Goal: Task Accomplishment & Management: Complete application form

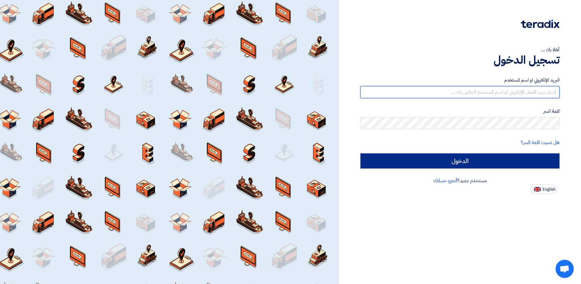
type input "[EMAIL_ADDRESS][DOMAIN_NAME]"
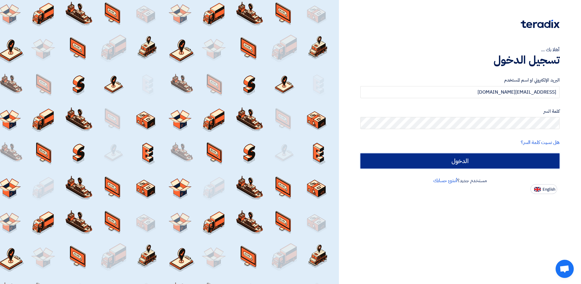
click at [471, 158] on input "الدخول" at bounding box center [459, 160] width 199 height 15
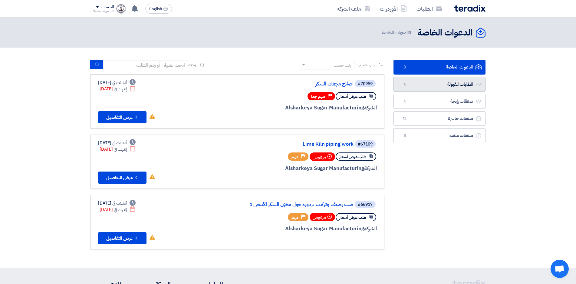
click at [441, 83] on link "الطلبات المقبولة الطلبات المقبولة 4" at bounding box center [439, 84] width 92 height 15
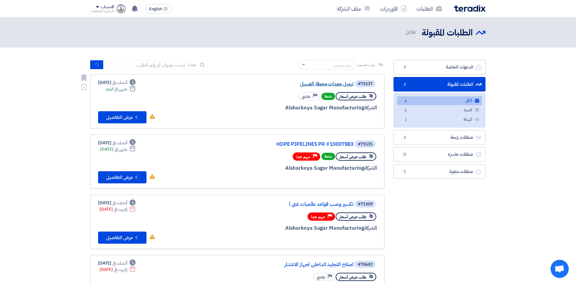
click at [326, 85] on link "ترميل معدات محطة الغسيل" at bounding box center [292, 83] width 121 height 5
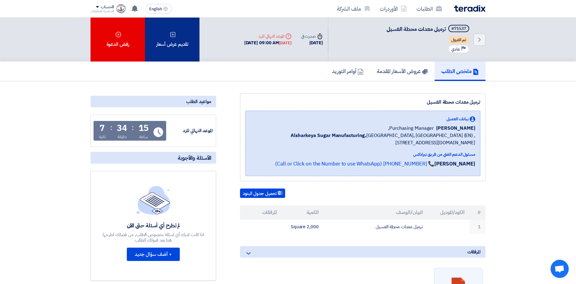
click at [164, 39] on div "تقديم عرض أسعار" at bounding box center [172, 40] width 54 height 44
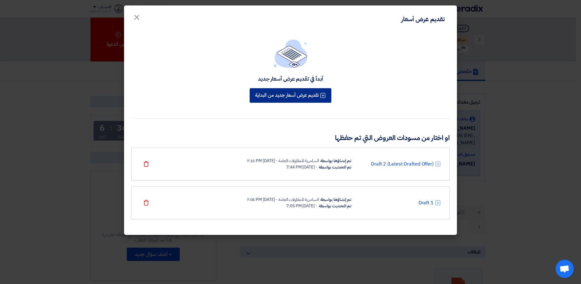
click at [298, 95] on button "تقديم عرض أسعار جديد من البداية" at bounding box center [291, 95] width 82 height 15
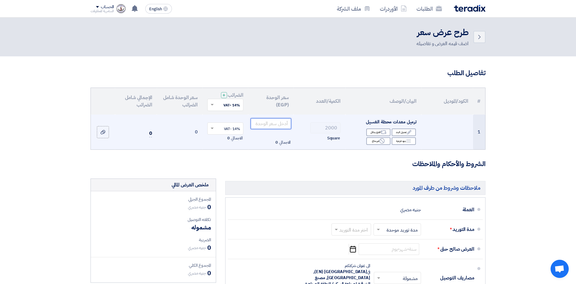
click at [263, 122] on input "number" at bounding box center [271, 123] width 41 height 11
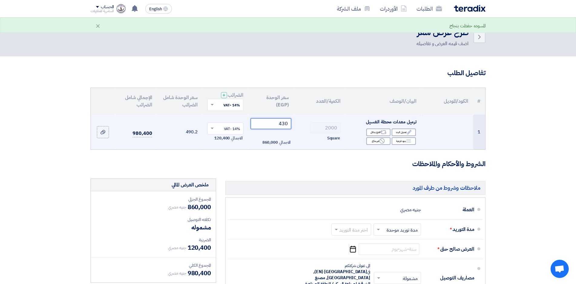
drag, startPoint x: 283, startPoint y: 124, endPoint x: 286, endPoint y: 123, distance: 3.7
click at [286, 123] on input "430" at bounding box center [271, 123] width 41 height 11
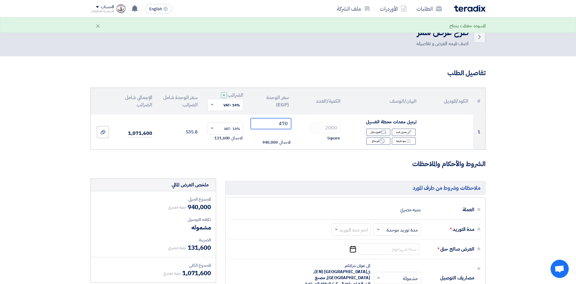
type input "470"
click at [187, 155] on form "تفاصيل الطلب # الكود/الموديل البيان/الوصف الكمية/العدد سعر الوحدة (EGP) الضرائب…" at bounding box center [287, 230] width 395 height 325
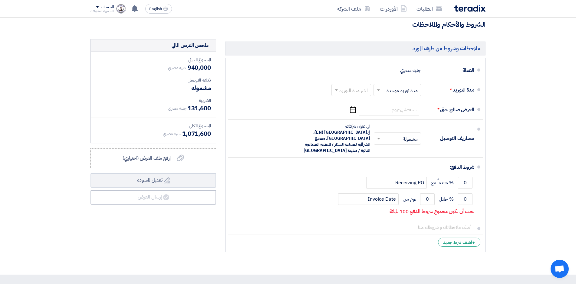
scroll to position [151, 0]
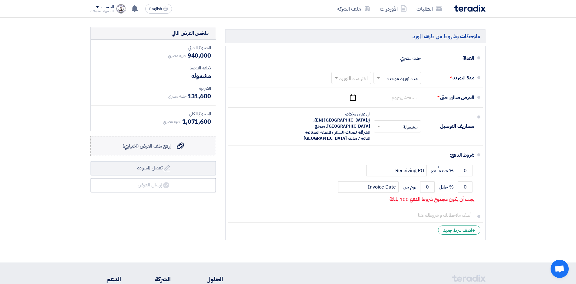
click at [177, 151] on label "إرفع ملف العرض (اختياري) إرفع ملف العرض (اختياري)" at bounding box center [153, 146] width 126 height 20
click at [0, 0] on input "إرفع ملف العرض (اختياري) إرفع ملف العرض (اختياري)" at bounding box center [0, 0] width 0 height 0
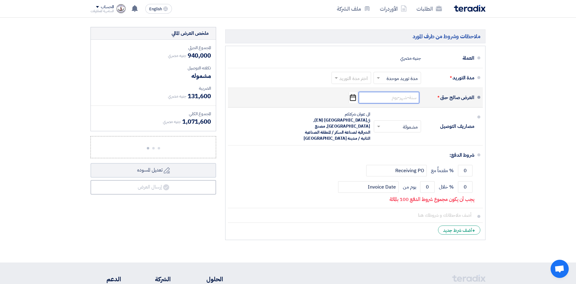
click at [385, 101] on input at bounding box center [389, 98] width 61 height 12
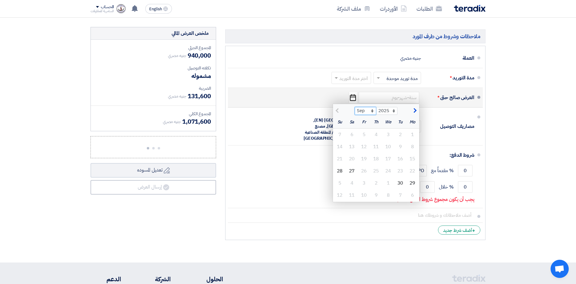
click at [373, 112] on select "Sep Oct Nov Dec" at bounding box center [365, 111] width 21 height 8
select select "10"
click at [355, 107] on select "Sep Oct Nov Dec" at bounding box center [365, 111] width 21 height 8
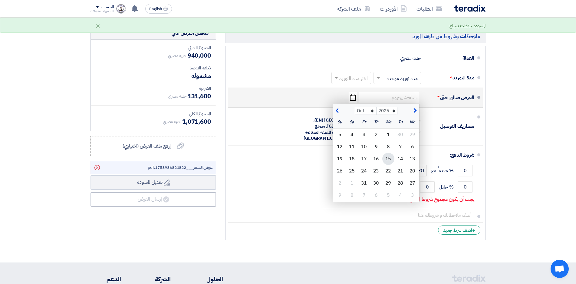
click at [390, 159] on div "15" at bounding box center [388, 159] width 12 height 12
type input "[DATE]"
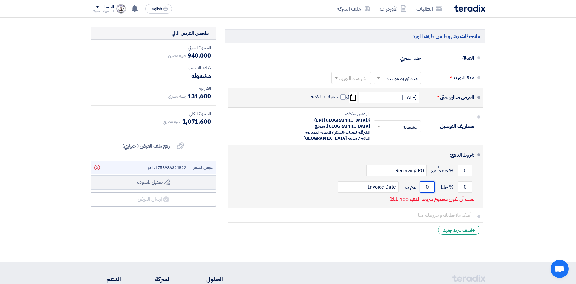
drag, startPoint x: 426, startPoint y: 181, endPoint x: 432, endPoint y: 181, distance: 6.4
click at [433, 181] on input "0" at bounding box center [427, 187] width 15 height 12
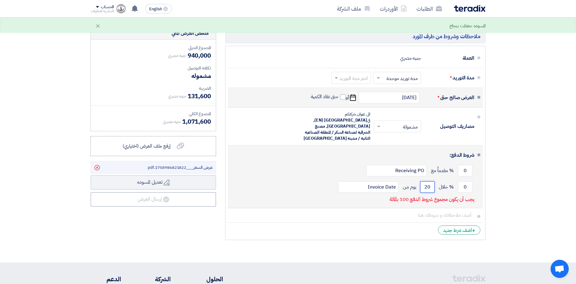
type input "2"
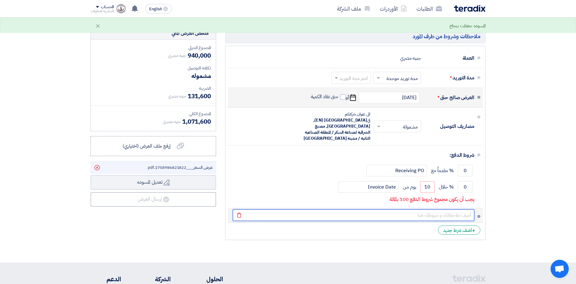
click at [345, 209] on input "text" at bounding box center [354, 215] width 242 height 12
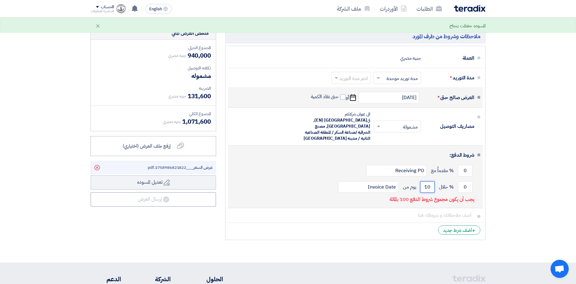
click at [429, 181] on input "10" at bounding box center [427, 187] width 15 height 12
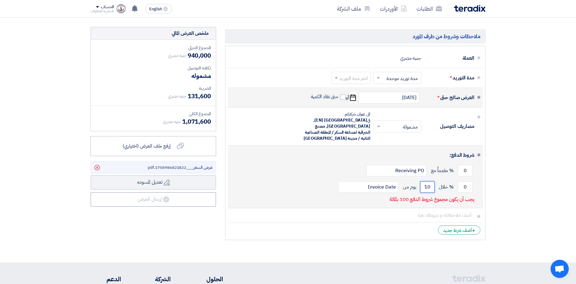
click at [429, 181] on input "10" at bounding box center [427, 187] width 15 height 12
drag, startPoint x: 429, startPoint y: 180, endPoint x: 421, endPoint y: 181, distance: 8.5
click at [421, 181] on input "10" at bounding box center [427, 187] width 15 height 12
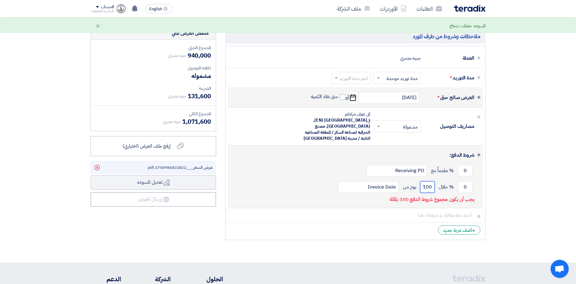
type input "100"
click at [353, 195] on div "شروط الدفع: 0 % مقدماً مع Receiving PO 0 % خلال 100" at bounding box center [354, 177] width 242 height 58
click at [365, 181] on input "Invoice Date" at bounding box center [368, 187] width 61 height 12
click at [358, 199] on div "شروط الدفع: 0 % مقدماً مع Receiving PO 0 % خلال 100" at bounding box center [354, 177] width 242 height 58
drag, startPoint x: 468, startPoint y: 180, endPoint x: 462, endPoint y: 181, distance: 5.5
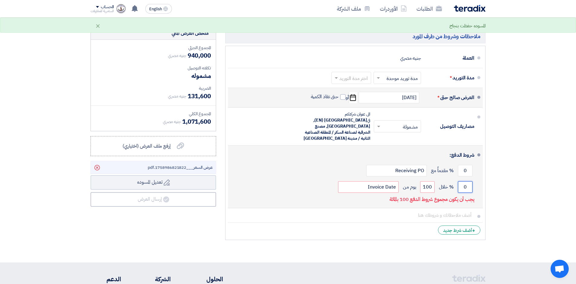
click at [462, 181] on input "0" at bounding box center [465, 187] width 15 height 12
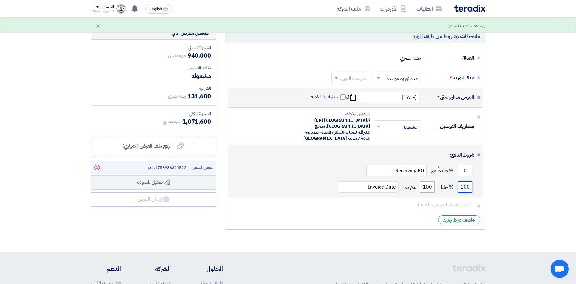
type input "100"
drag, startPoint x: 424, startPoint y: 181, endPoint x: 434, endPoint y: 180, distance: 10.3
click at [434, 181] on input "100" at bounding box center [427, 187] width 15 height 12
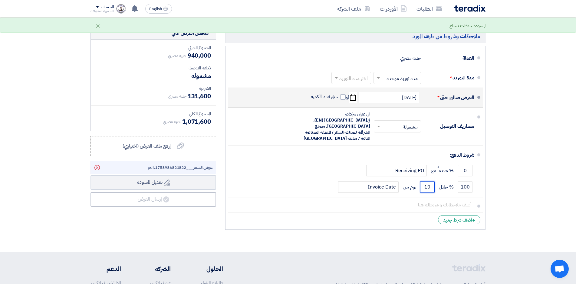
type input "10"
click at [346, 213] on li "+ أضف شرط جديد" at bounding box center [355, 219] width 255 height 15
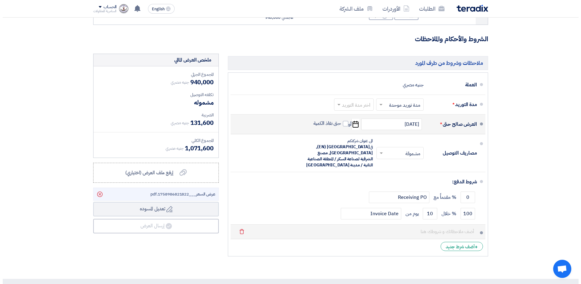
scroll to position [121, 0]
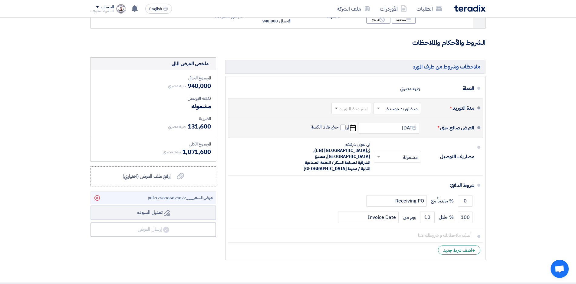
click at [335, 109] on span at bounding box center [336, 108] width 8 height 6
click at [357, 176] on span "6-8 اسبوع" at bounding box center [358, 176] width 21 height 7
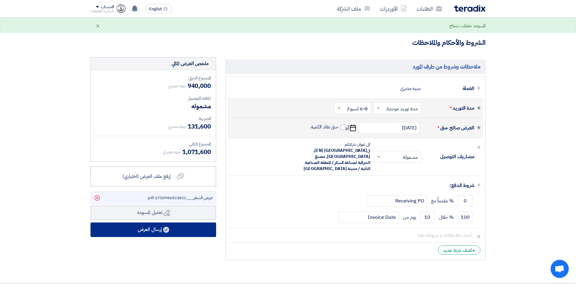
click at [151, 230] on button "إرسال العرض" at bounding box center [153, 229] width 126 height 15
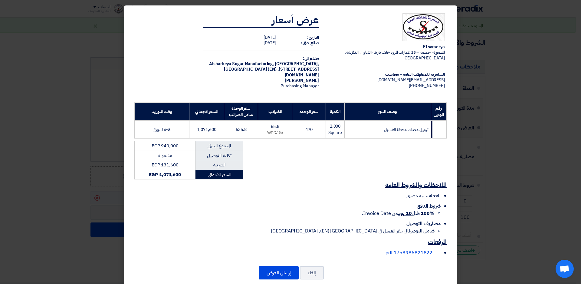
scroll to position [11, 0]
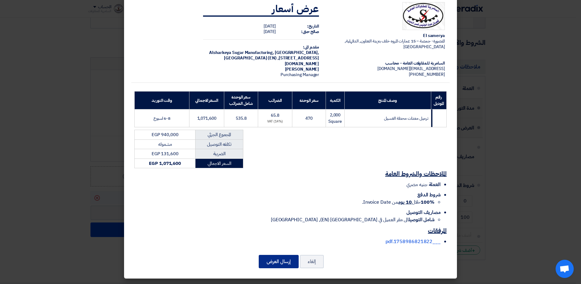
click at [286, 261] on button "إرسال العرض" at bounding box center [279, 261] width 40 height 13
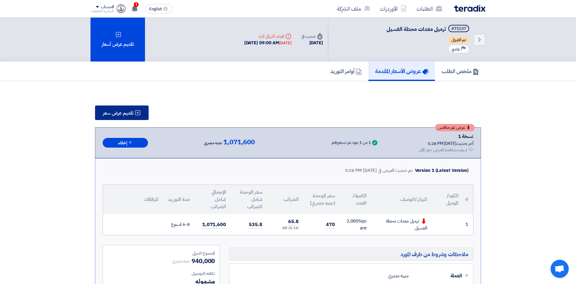
click at [131, 112] on span "تقديم عرض سعر" at bounding box center [118, 112] width 31 height 5
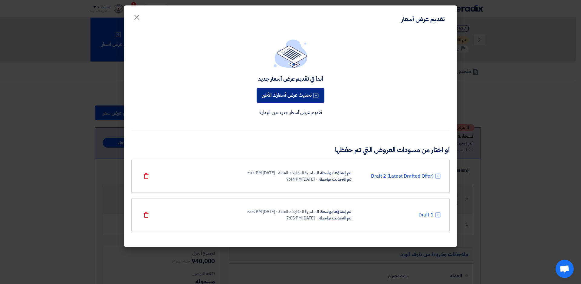
click at [299, 94] on button "تحديث عرض أسعارك الأخير" at bounding box center [291, 95] width 68 height 15
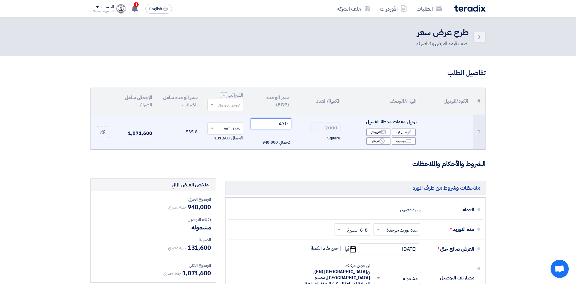
click at [282, 122] on input "470" at bounding box center [271, 123] width 41 height 11
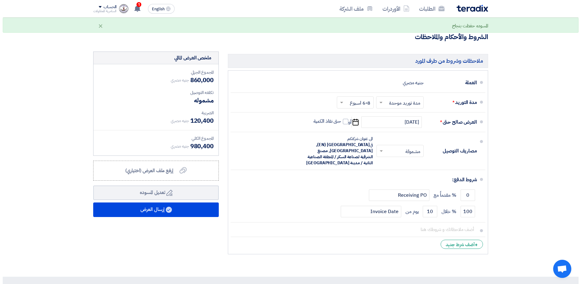
scroll to position [212, 0]
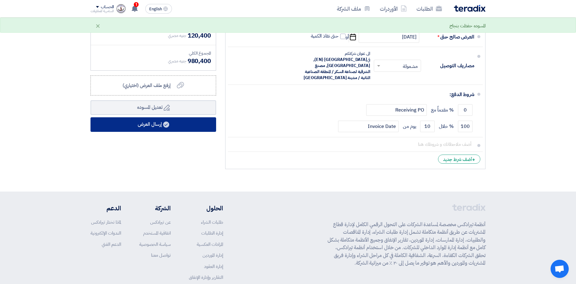
type input "430"
click at [154, 124] on button "إرسال العرض" at bounding box center [153, 124] width 126 height 15
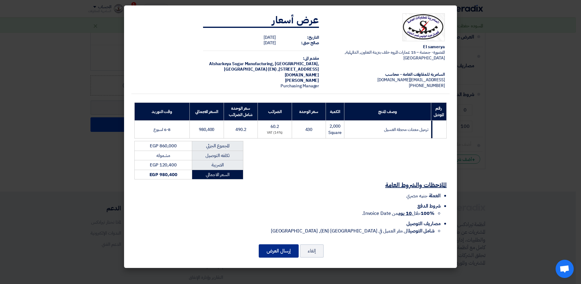
click at [283, 252] on button "إرسال العرض" at bounding box center [279, 250] width 40 height 13
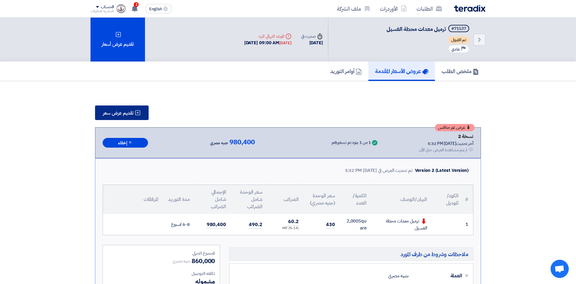
click at [125, 114] on span "تقديم عرض سعر" at bounding box center [118, 112] width 31 height 5
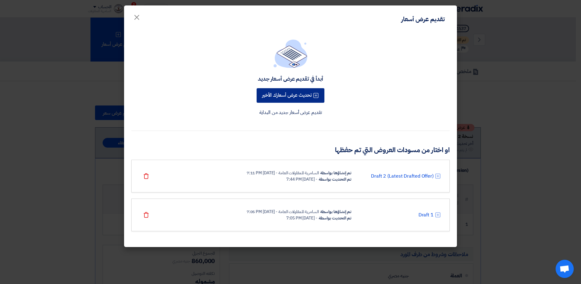
click at [275, 96] on button "تحديث عرض أسعارك الأخير" at bounding box center [291, 95] width 68 height 15
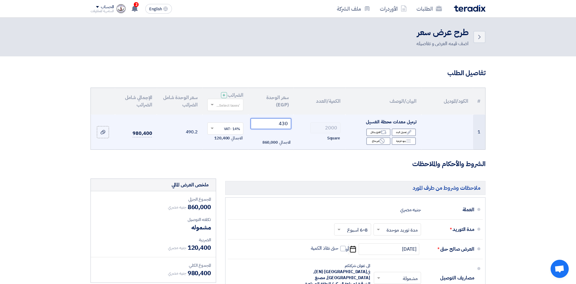
click at [284, 123] on input "430" at bounding box center [271, 123] width 41 height 11
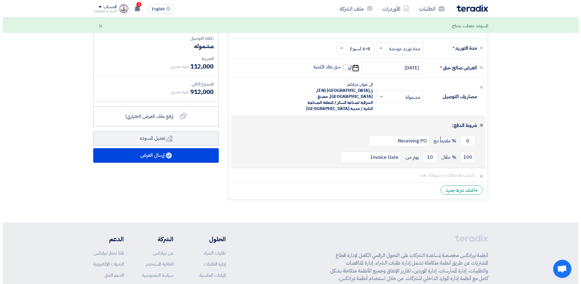
scroll to position [182, 0]
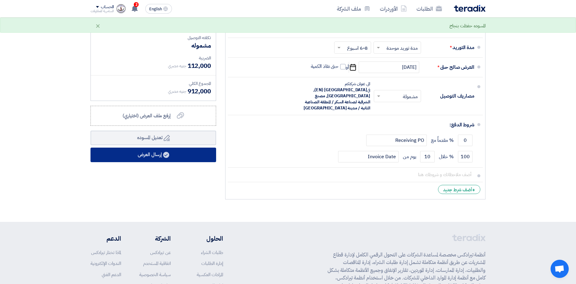
type input "400"
click at [169, 159] on button "إرسال العرض" at bounding box center [153, 154] width 126 height 15
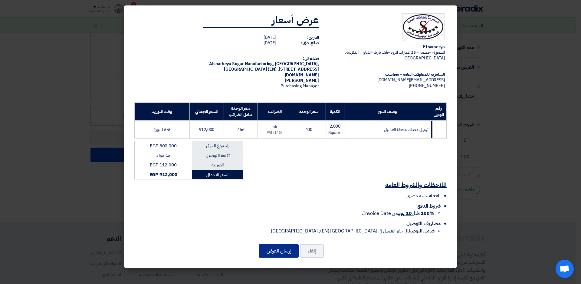
click at [270, 251] on button "إرسال العرض" at bounding box center [279, 250] width 40 height 13
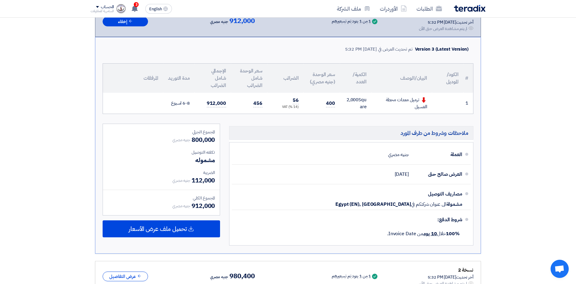
scroll to position [118, 0]
